Goal: Navigation & Orientation: Find specific page/section

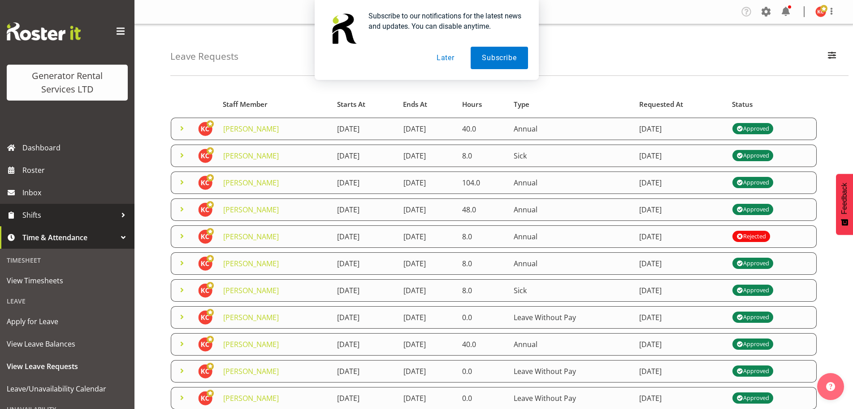
click at [52, 213] on span "Shifts" at bounding box center [69, 214] width 94 height 13
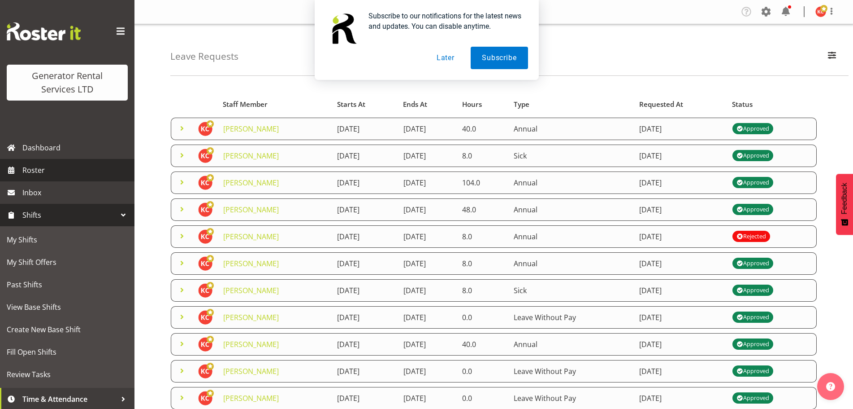
click at [52, 172] on span "Roster" at bounding box center [76, 169] width 108 height 13
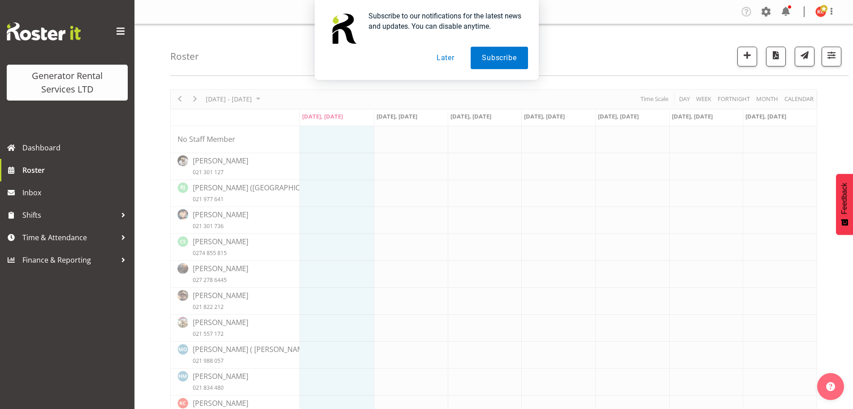
click at [450, 58] on button "Later" at bounding box center [446, 58] width 40 height 22
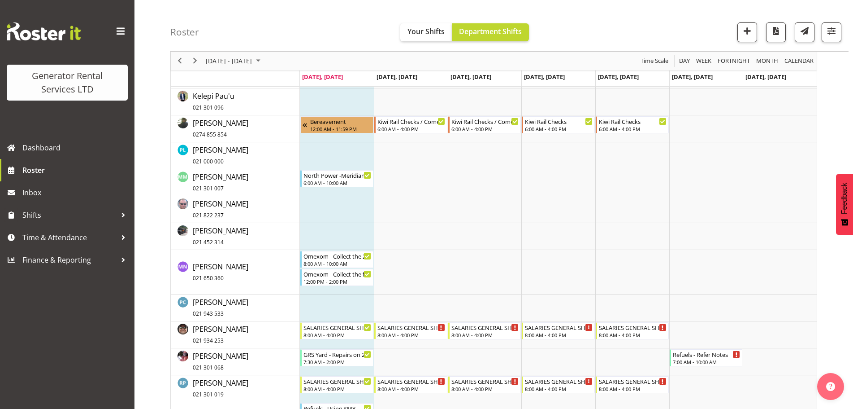
scroll to position [530, 0]
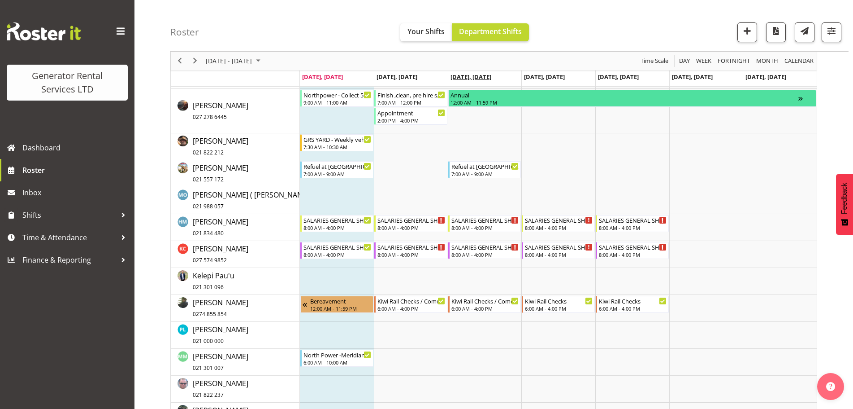
click at [492, 78] on span "Aug 13, Wednesday" at bounding box center [471, 77] width 41 height 8
